Goal: Task Accomplishment & Management: Complete application form

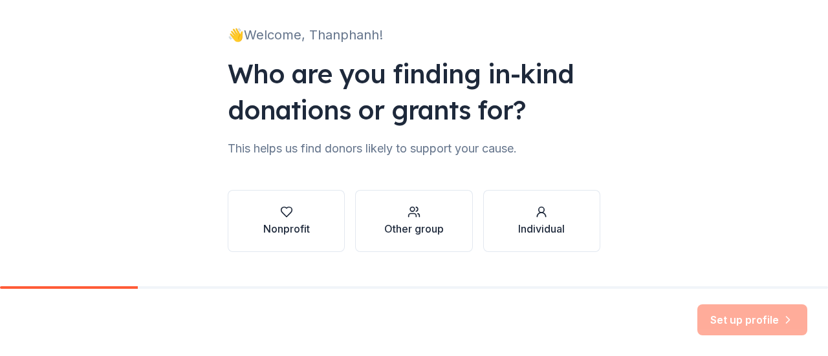
scroll to position [81, 0]
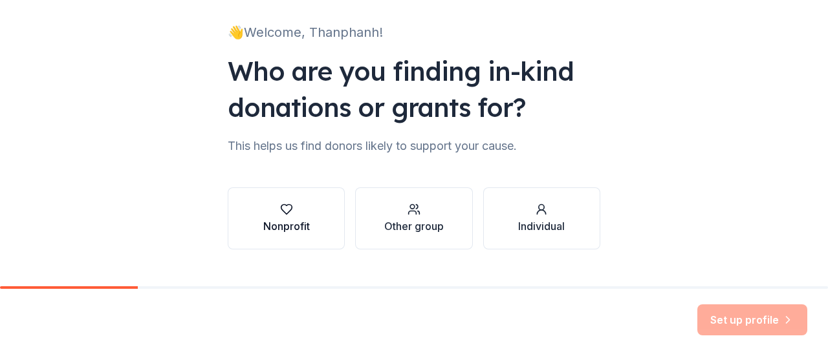
click at [280, 219] on div "Nonprofit" at bounding box center [286, 227] width 47 height 16
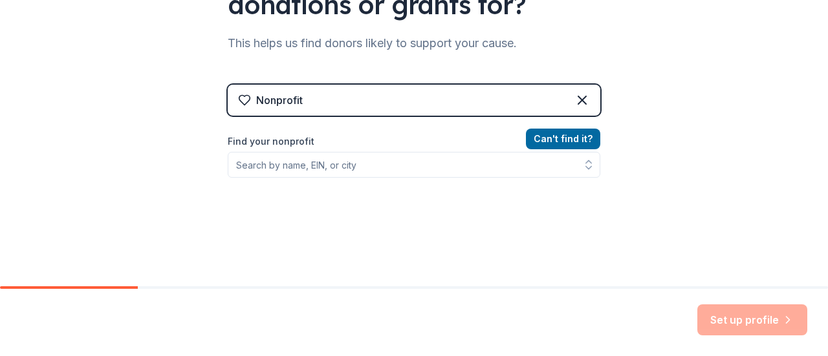
scroll to position [189, 0]
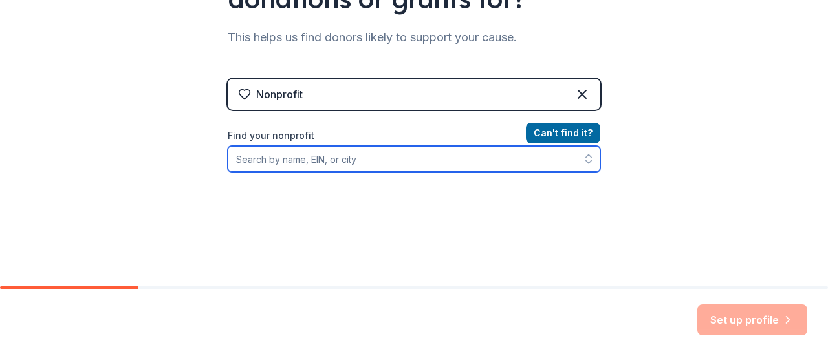
click at [378, 161] on input "Find your nonprofit" at bounding box center [414, 159] width 372 height 26
type input "lao community of [US_STATE]"
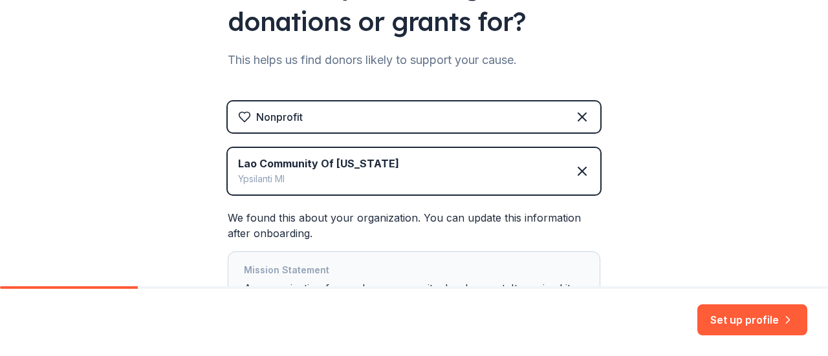
scroll to position [166, 0]
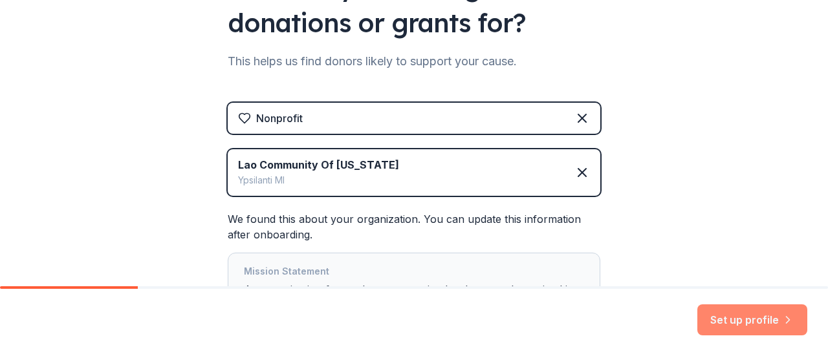
click at [736, 319] on button "Set up profile" at bounding box center [752, 320] width 110 height 31
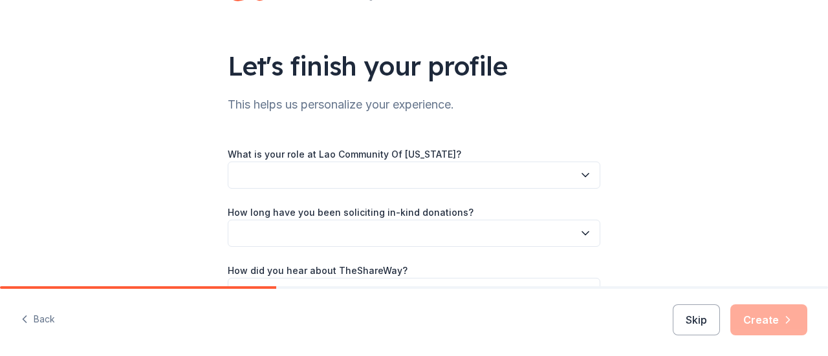
scroll to position [56, 0]
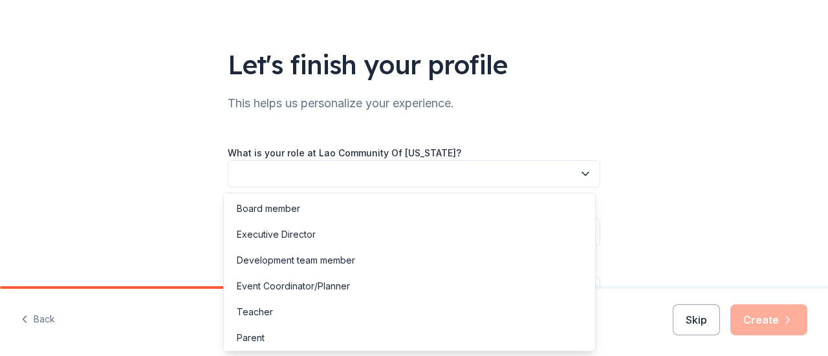
click at [306, 176] on button "button" at bounding box center [414, 173] width 372 height 27
click at [299, 242] on div "Executive Director" at bounding box center [409, 235] width 366 height 26
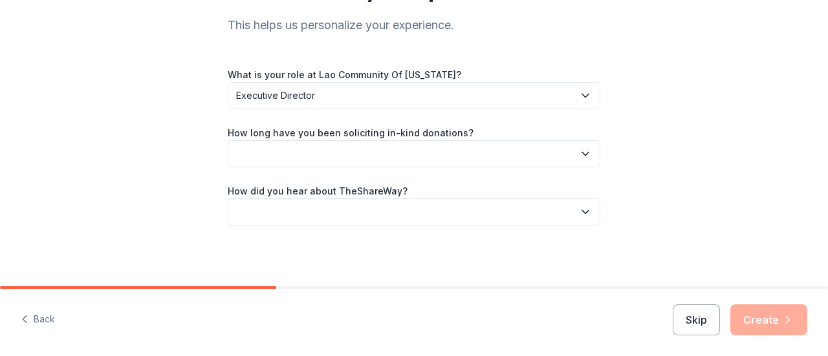
scroll to position [136, 0]
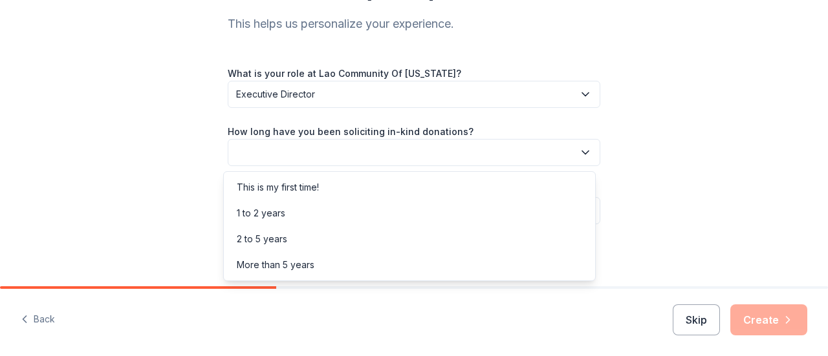
click at [548, 151] on button "button" at bounding box center [414, 152] width 372 height 27
click at [347, 184] on div "This is my first time!" at bounding box center [409, 188] width 366 height 26
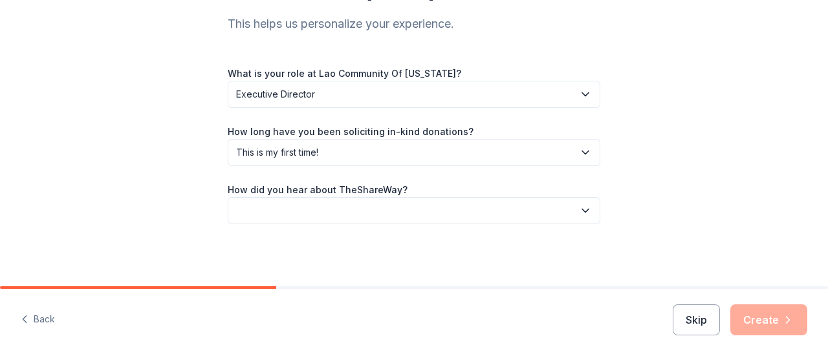
click at [428, 209] on button "button" at bounding box center [414, 210] width 372 height 27
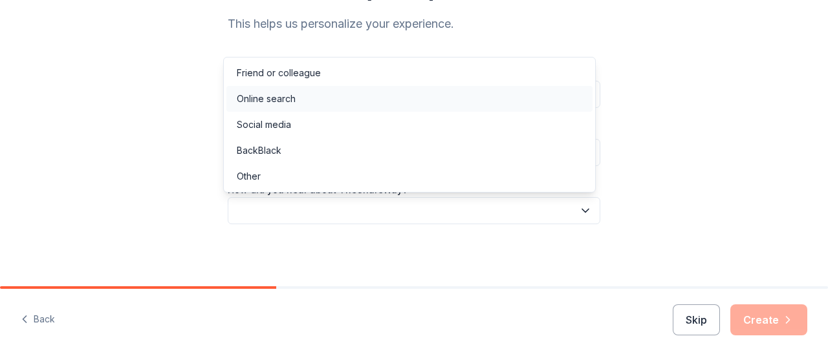
click at [302, 108] on div "Online search" at bounding box center [409, 99] width 366 height 26
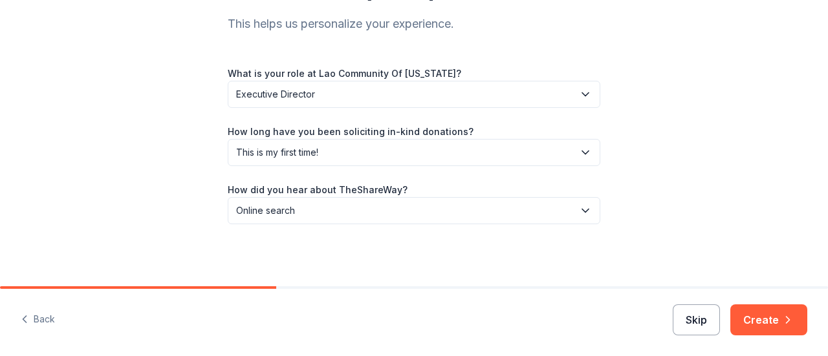
click at [691, 321] on button "Skip" at bounding box center [695, 320] width 47 height 31
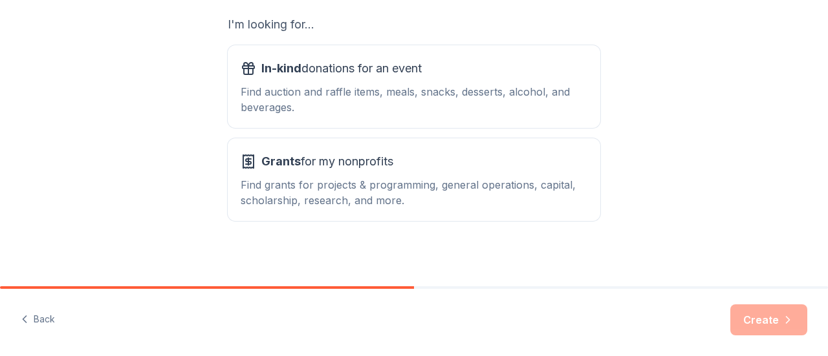
scroll to position [235, 0]
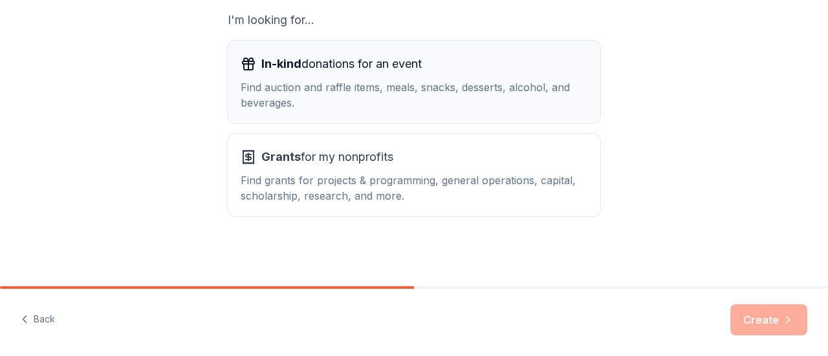
click at [451, 91] on div "Find auction and raffle items, meals, snacks, desserts, alcohol, and beverages." at bounding box center [414, 95] width 347 height 31
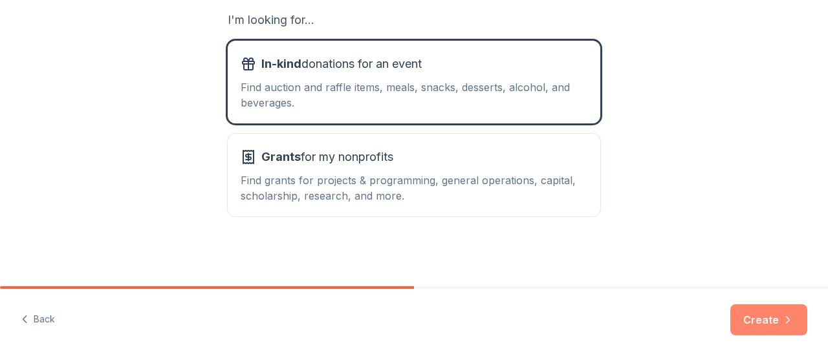
click at [746, 324] on button "Create" at bounding box center [768, 320] width 77 height 31
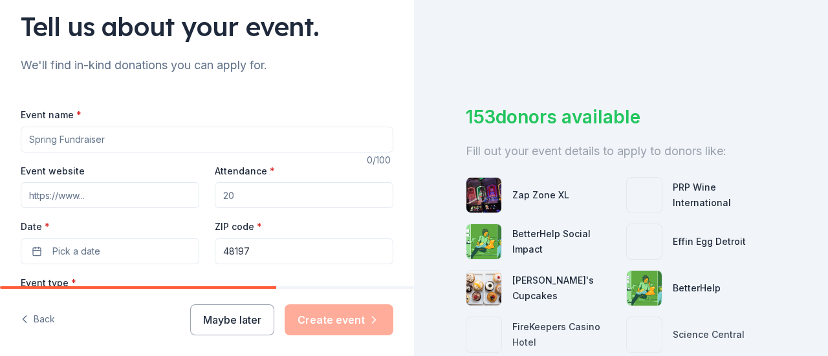
scroll to position [133, 0]
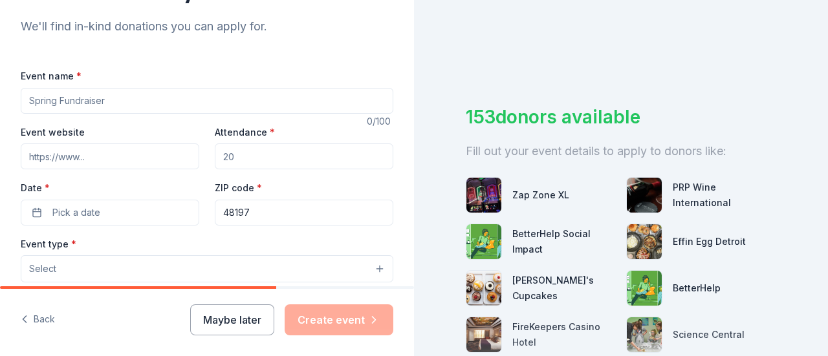
click at [145, 105] on input "Event name *" at bounding box center [207, 101] width 372 height 26
type input "Stylz-LunMai Project"
click at [112, 162] on input "Event website" at bounding box center [110, 157] width 178 height 26
paste input "https://www.lacmichigan.org/stylz-lunmai"
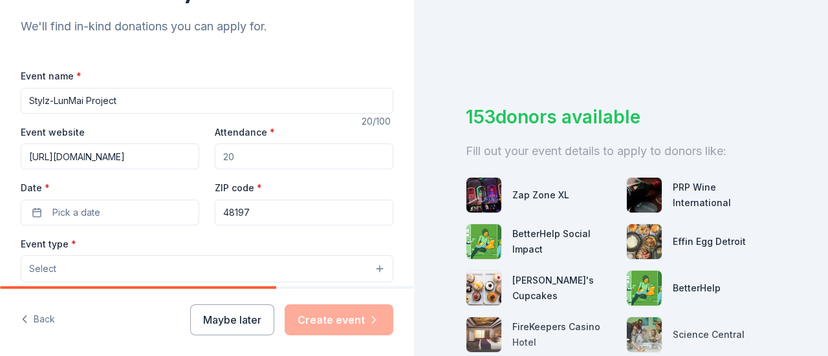
type input "https://www.lacmichigan.org/stylz-lunmai"
click at [273, 156] on input "Attendance *" at bounding box center [304, 157] width 178 height 26
type input "4"
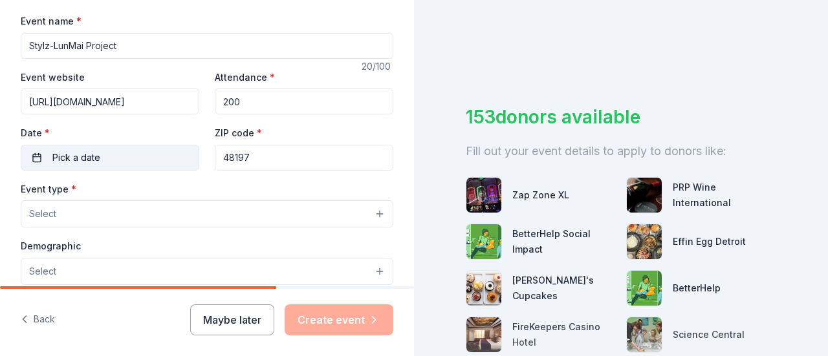
scroll to position [189, 0]
type input "200"
click at [121, 155] on button "Pick a date" at bounding box center [110, 157] width 178 height 26
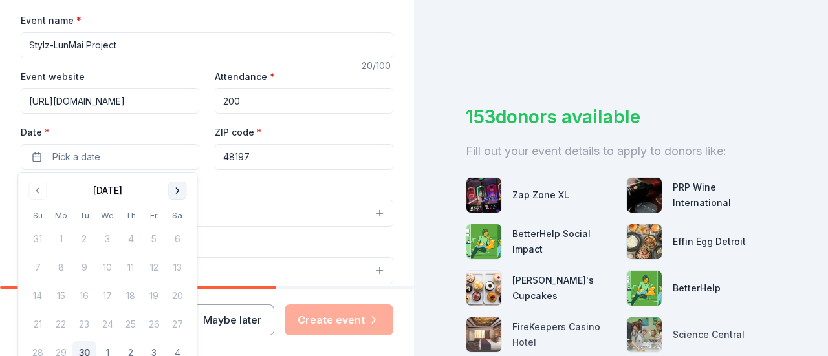
click at [178, 190] on button "Go to next month" at bounding box center [177, 191] width 18 height 18
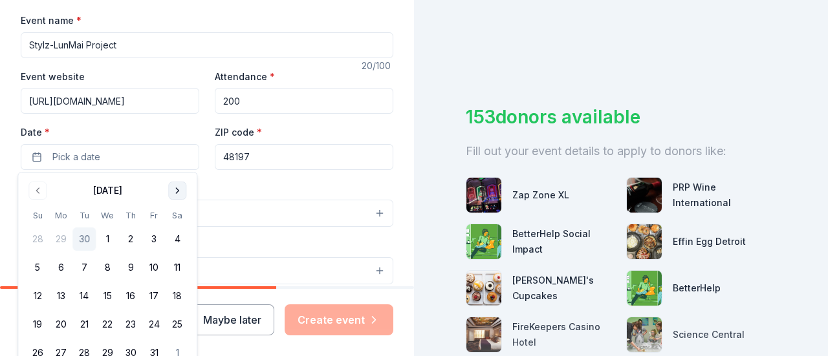
click at [178, 190] on button "Go to next month" at bounding box center [177, 191] width 18 height 18
click at [177, 233] on button "6" at bounding box center [177, 239] width 23 height 23
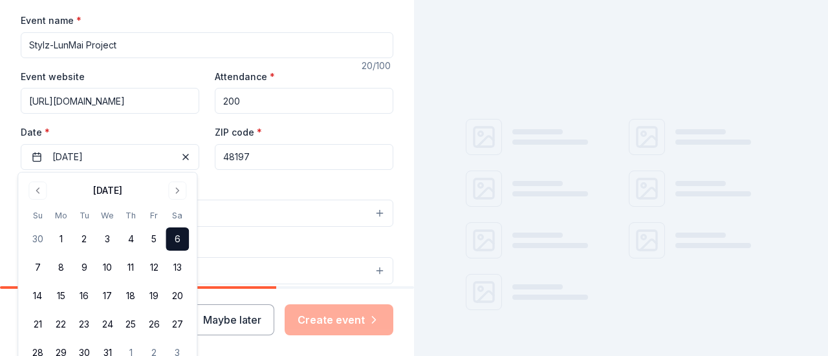
click at [173, 126] on label "Date *" at bounding box center [110, 132] width 178 height 13
click at [173, 144] on button "12/06/2025" at bounding box center [110, 157] width 178 height 26
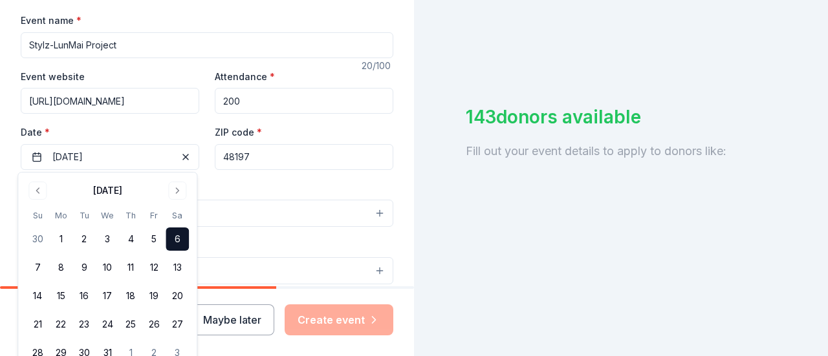
click at [173, 126] on label "Date *" at bounding box center [110, 132] width 178 height 13
click at [173, 144] on button "12/06/2025" at bounding box center [110, 157] width 178 height 26
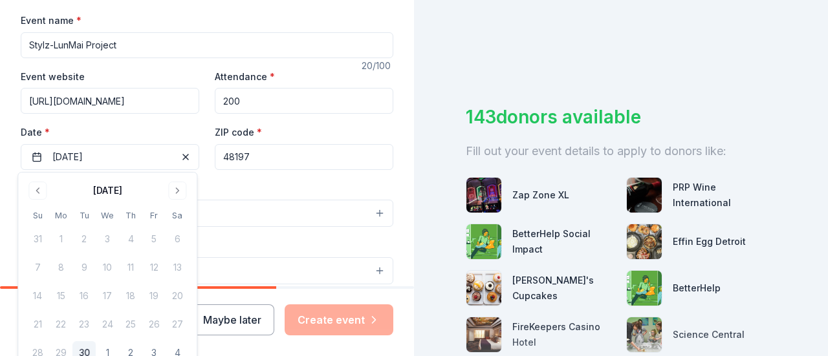
click at [299, 188] on div "Event type * Select" at bounding box center [207, 203] width 372 height 47
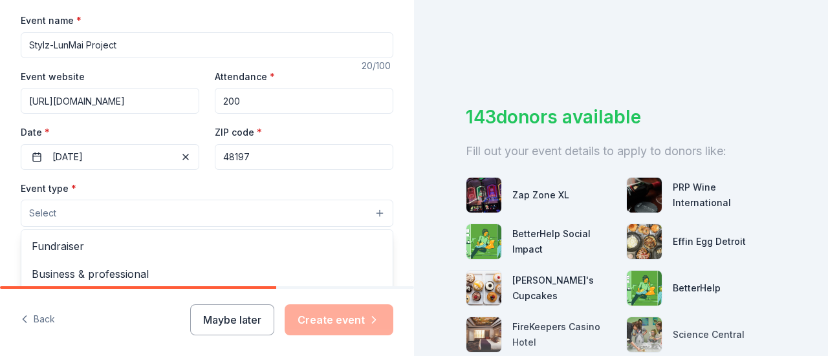
click at [184, 211] on button "Select" at bounding box center [207, 213] width 372 height 27
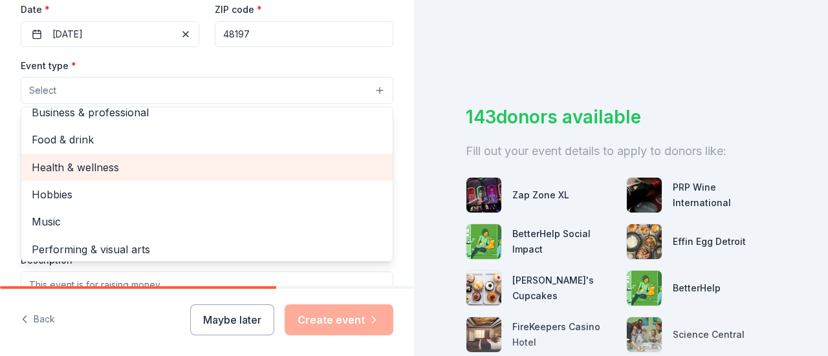
scroll to position [43, 0]
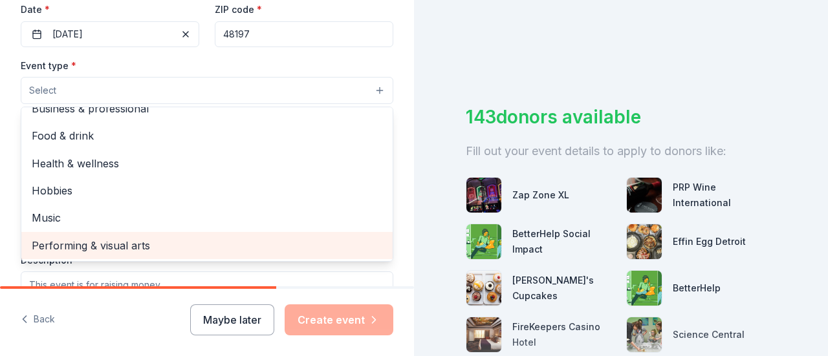
click at [141, 242] on span "Performing & visual arts" at bounding box center [207, 245] width 350 height 17
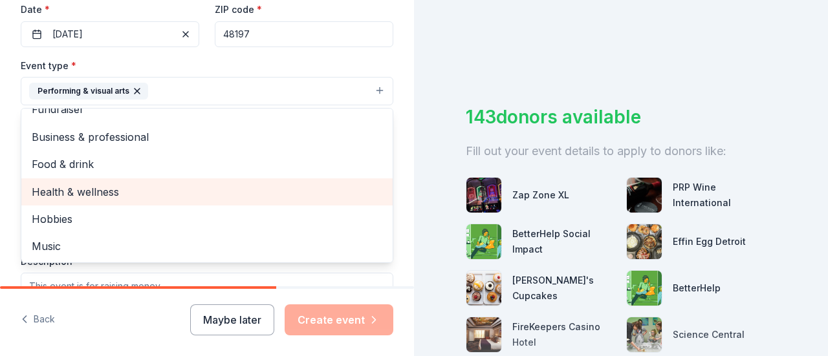
scroll to position [0, 0]
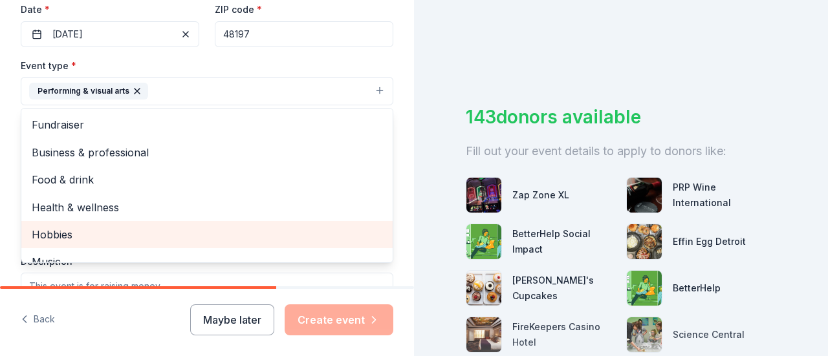
click at [130, 226] on span "Hobbies" at bounding box center [207, 234] width 350 height 17
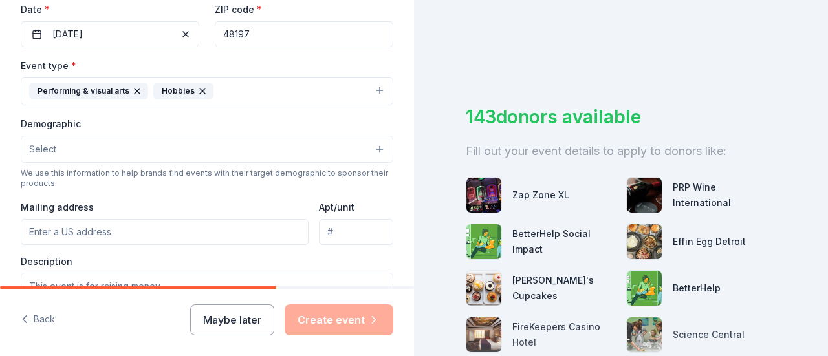
click at [203, 91] on div "Hobbies" at bounding box center [183, 91] width 60 height 17
click at [198, 91] on icon "button" at bounding box center [202, 91] width 10 height 10
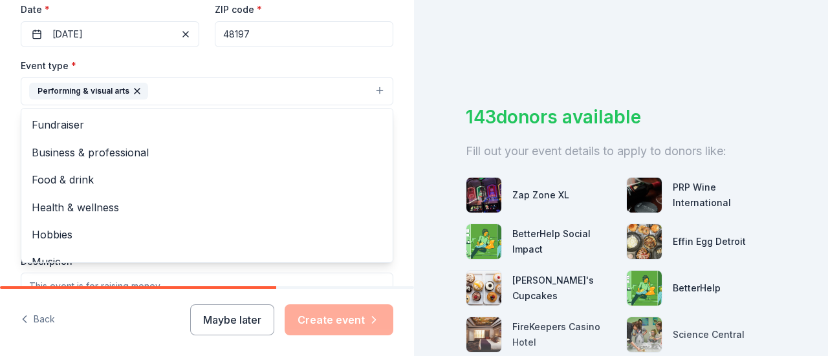
click at [308, 59] on div "Event type * Performing & visual arts Fundraiser Business & professional Food &…" at bounding box center [207, 82] width 372 height 48
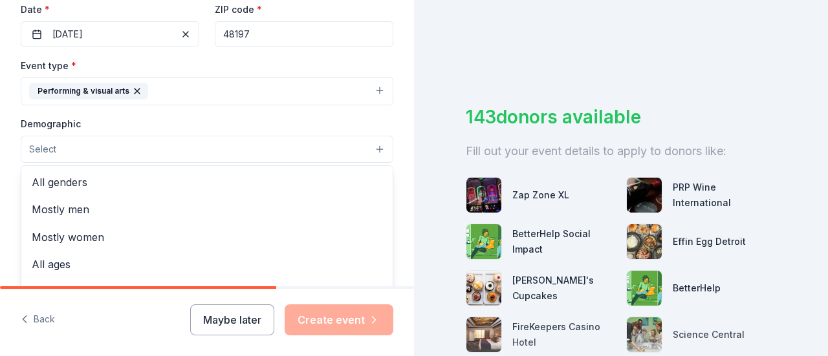
click at [365, 145] on button "Select" at bounding box center [207, 149] width 372 height 27
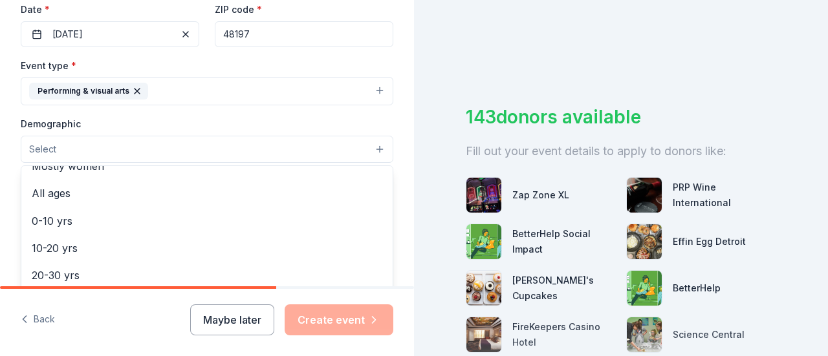
scroll to position [72, 0]
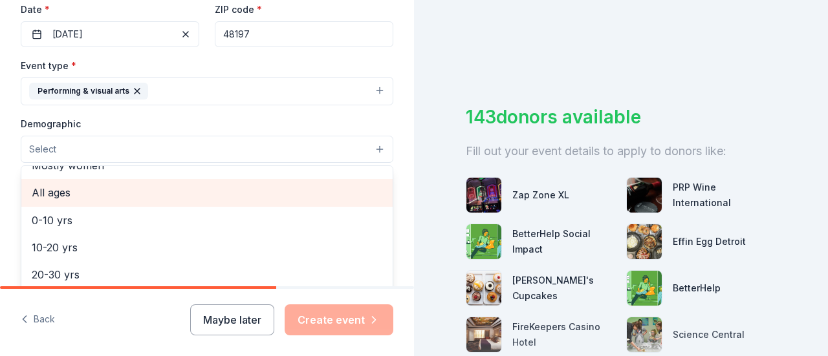
click at [70, 188] on span "All ages" at bounding box center [207, 192] width 350 height 17
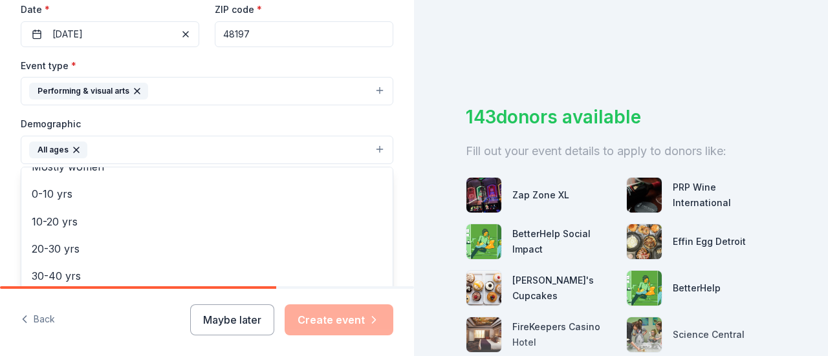
click at [367, 119] on div "Demographic All ages All genders Mostly men Mostly women 0-10 yrs 10-20 yrs 20-…" at bounding box center [207, 140] width 372 height 48
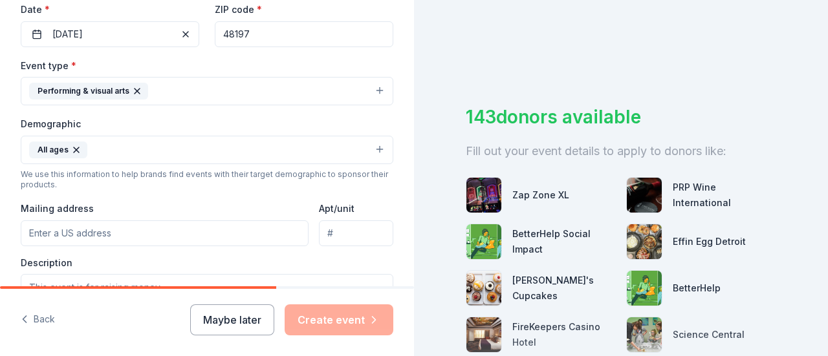
click at [160, 230] on input "Mailing address" at bounding box center [165, 233] width 288 height 26
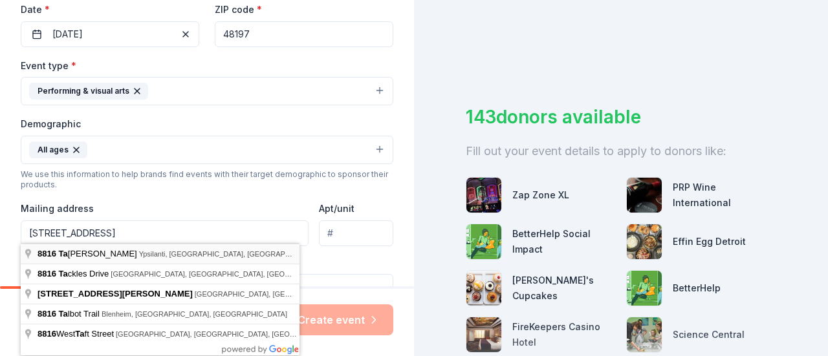
type input "8816 Tamarack Lane, Ypsilanti, MI, 48197"
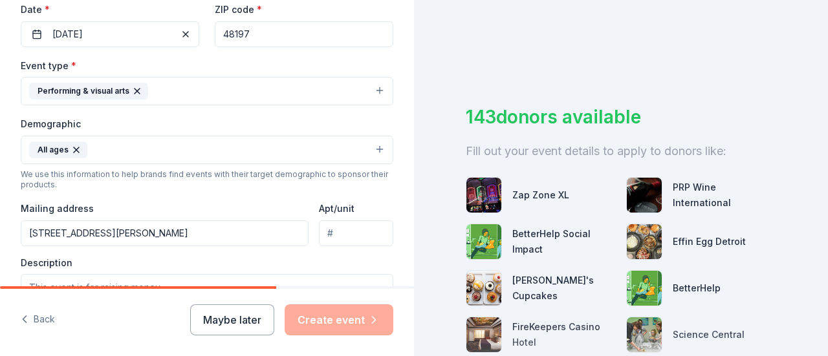
click at [242, 200] on div "Mailing address 8816 Tamarack Lane, Ypsilanti, MI, 48197" at bounding box center [165, 223] width 288 height 46
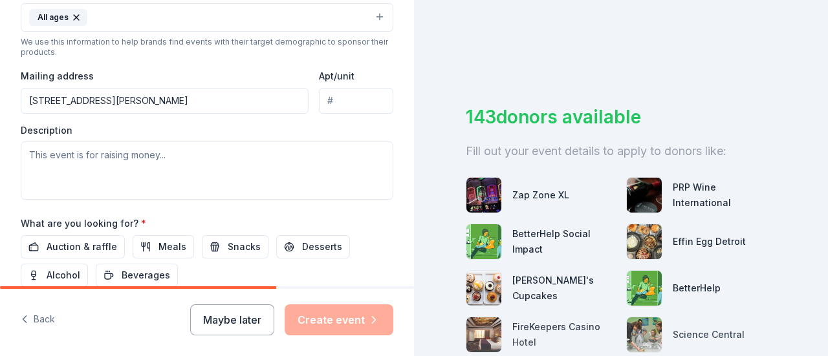
scroll to position [428, 0]
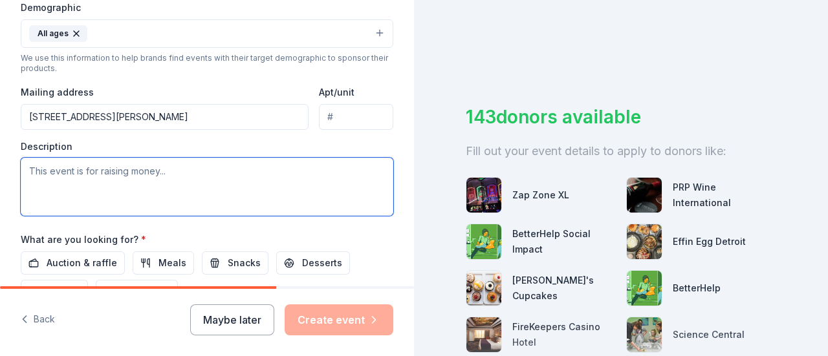
click at [193, 180] on textarea at bounding box center [207, 187] width 372 height 58
paste textarea "The Stylz-LunMai Fashion Designer Competition and Show showcases the creativity…"
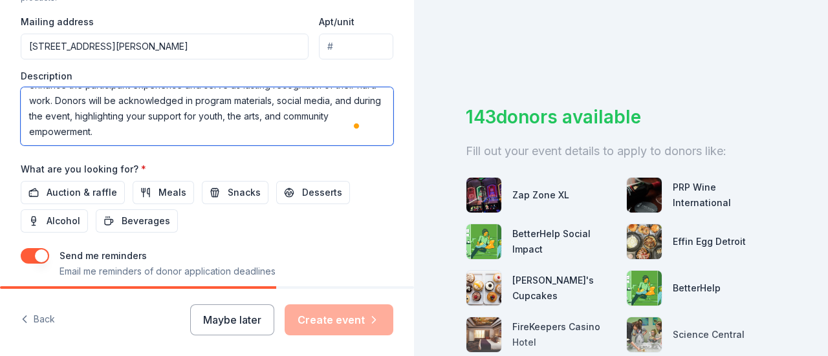
scroll to position [528, 0]
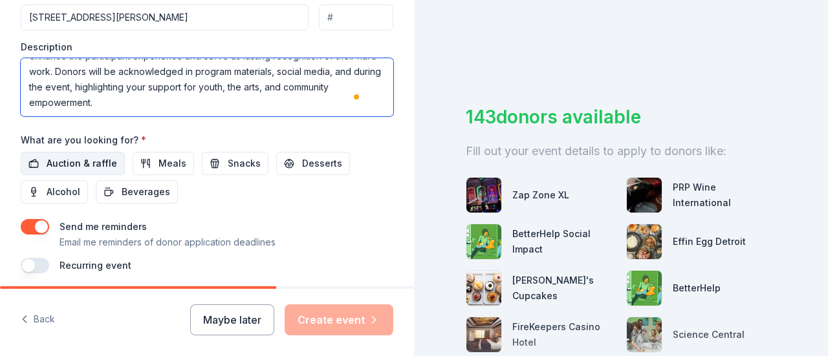
type textarea "The Stylz-LunMai Fashion Designer Competition and Show showcases the creativity…"
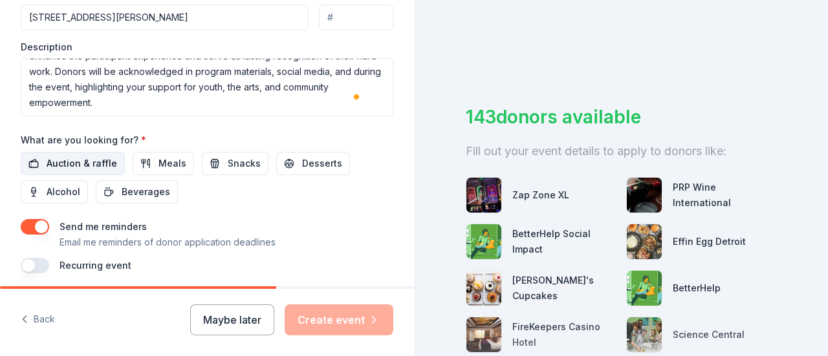
click at [96, 158] on span "Auction & raffle" at bounding box center [82, 164] width 70 height 16
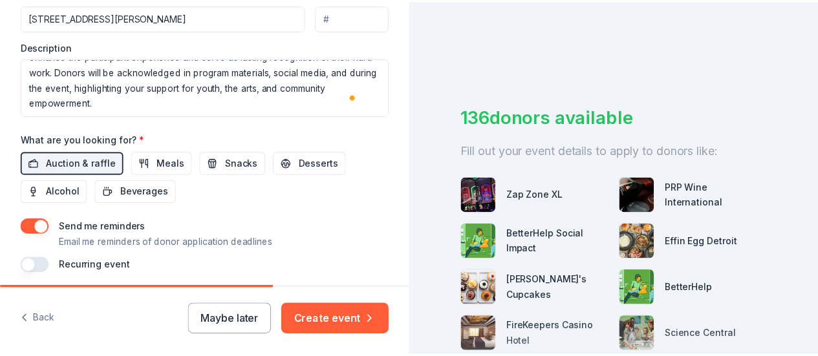
scroll to position [573, 0]
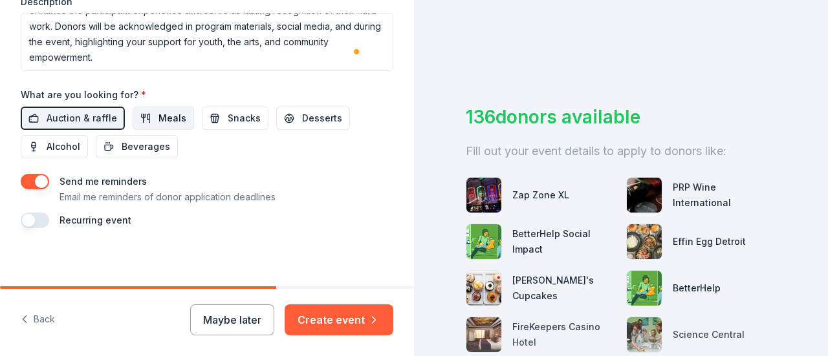
click at [171, 118] on span "Meals" at bounding box center [172, 119] width 28 height 16
click at [246, 117] on span "Snacks" at bounding box center [244, 119] width 33 height 16
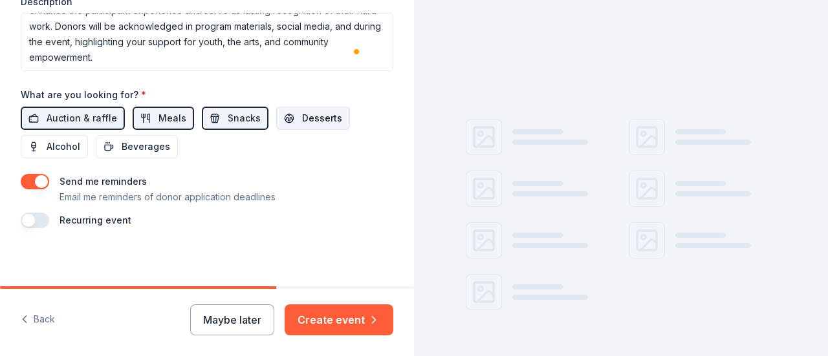
click at [306, 118] on span "Desserts" at bounding box center [322, 119] width 40 height 16
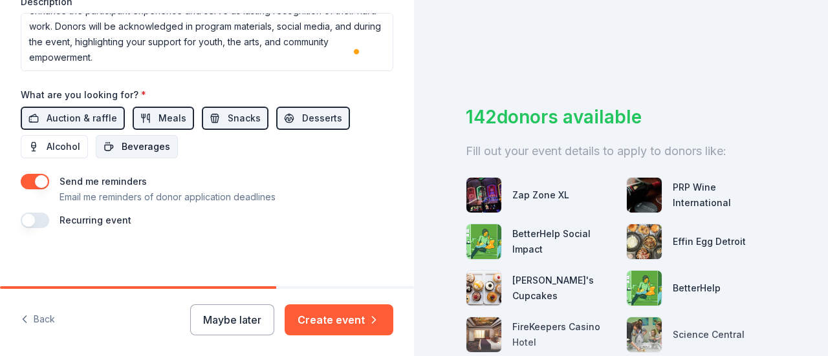
click at [155, 145] on span "Beverages" at bounding box center [146, 147] width 48 height 16
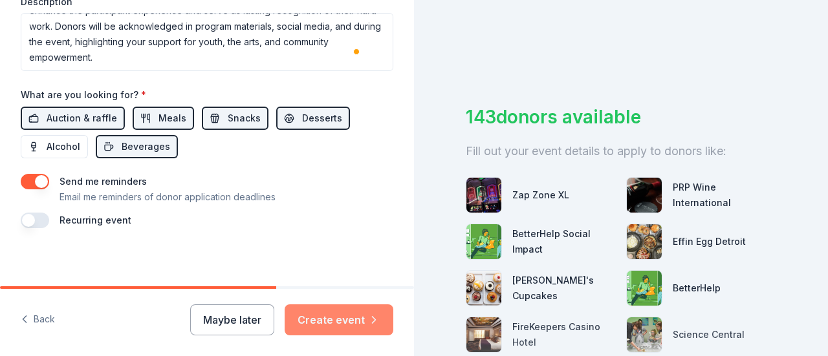
click at [337, 326] on button "Create event" at bounding box center [338, 320] width 109 height 31
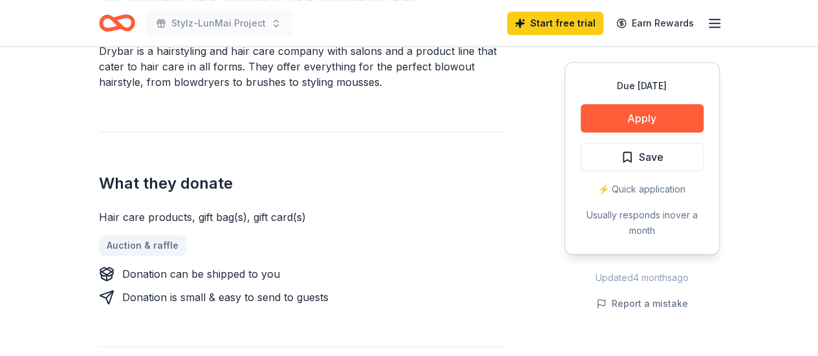
scroll to position [455, 0]
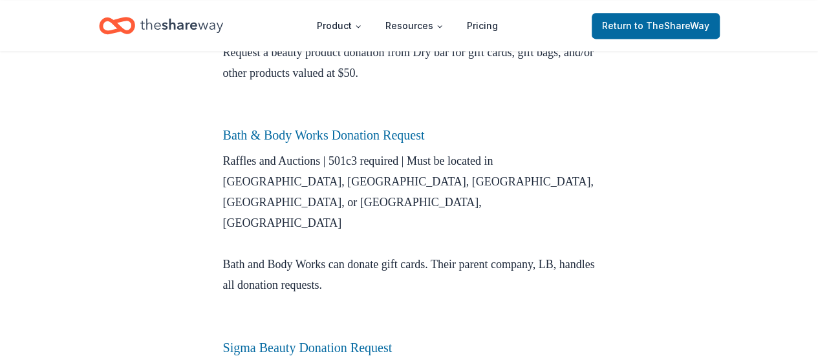
scroll to position [901, 0]
click at [392, 142] on link "Bath & Body Works Donation Request" at bounding box center [324, 134] width 202 height 14
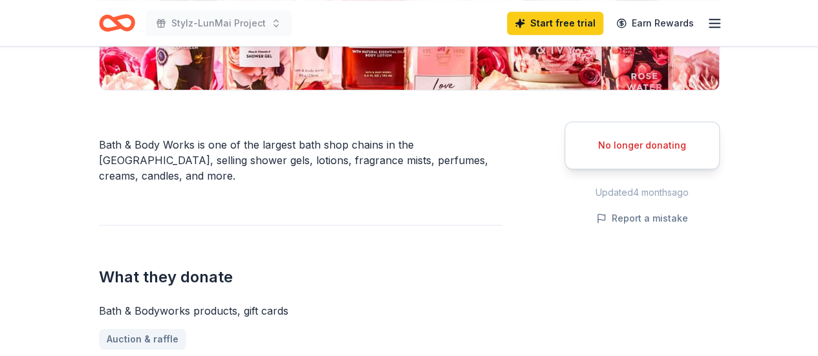
scroll to position [304, 0]
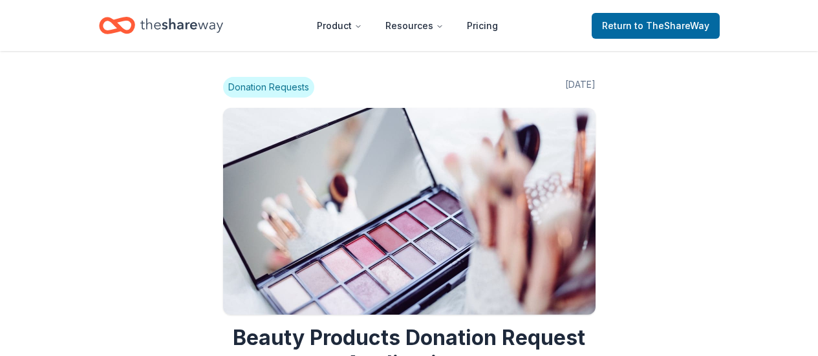
scroll to position [901, 0]
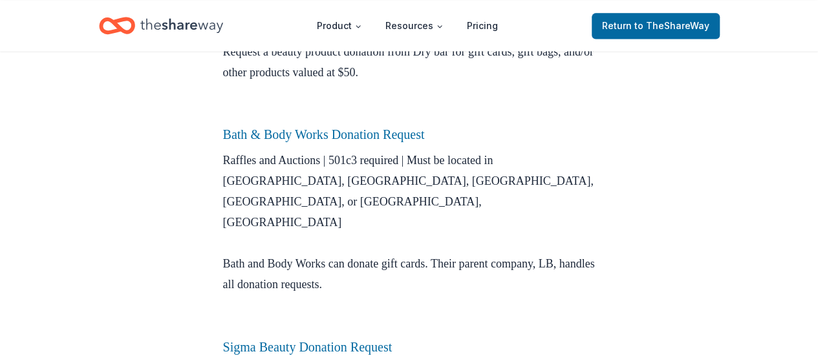
click at [578, 228] on p "Raffles and Auctions | 501c3 required | Must be located in Columbus, OH, Ketter…" at bounding box center [409, 243] width 372 height 186
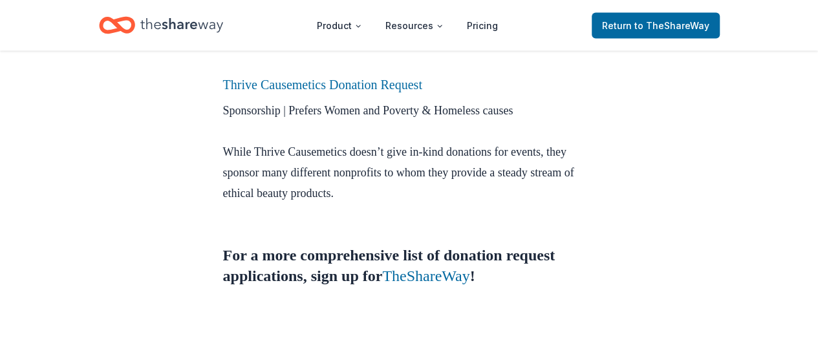
scroll to position [1336, 0]
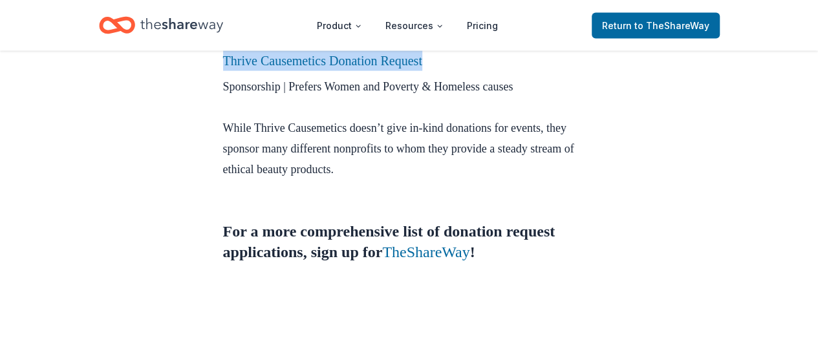
drag, startPoint x: 202, startPoint y: 81, endPoint x: 449, endPoint y: 89, distance: 247.1
copy link "Thrive Causemetics Donation Request"
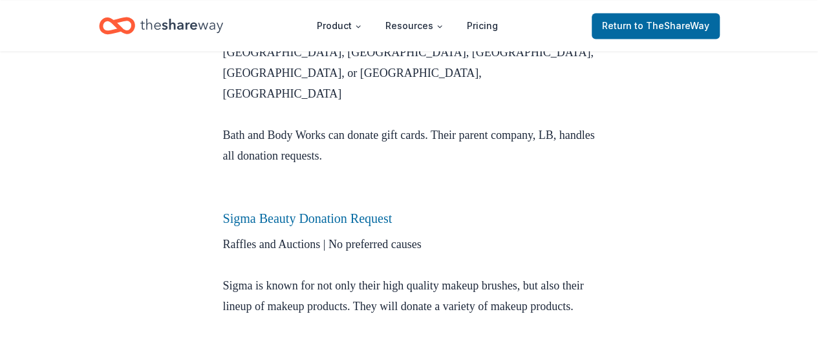
scroll to position [1030, 0]
drag, startPoint x: 209, startPoint y: 223, endPoint x: 431, endPoint y: 211, distance: 222.1
copy link "Sigma Beauty Donation Request"
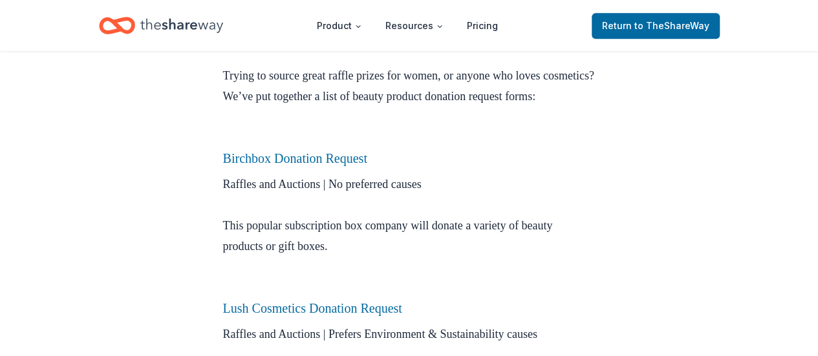
scroll to position [399, 0]
